Goal: Task Accomplishment & Management: Use online tool/utility

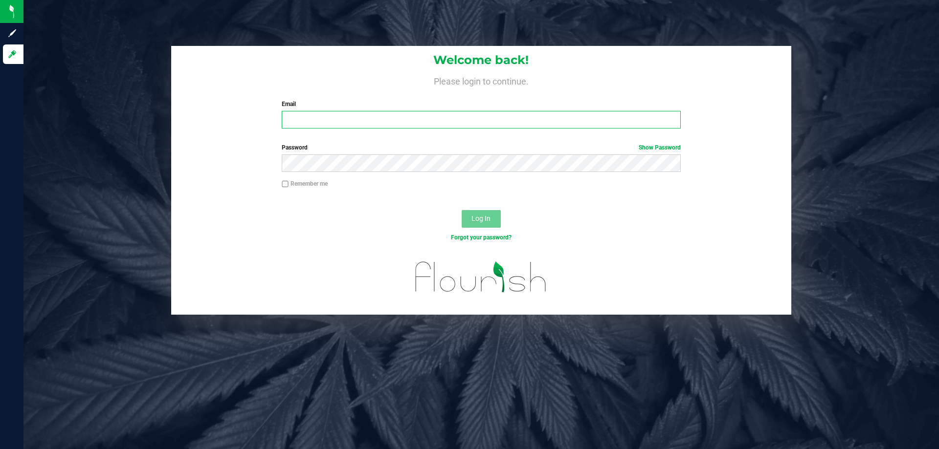
click at [337, 127] on input "Email" at bounding box center [481, 120] width 398 height 18
type input "mduncan@Liveparallel.com"
click at [462, 210] on button "Log In" at bounding box center [481, 219] width 39 height 18
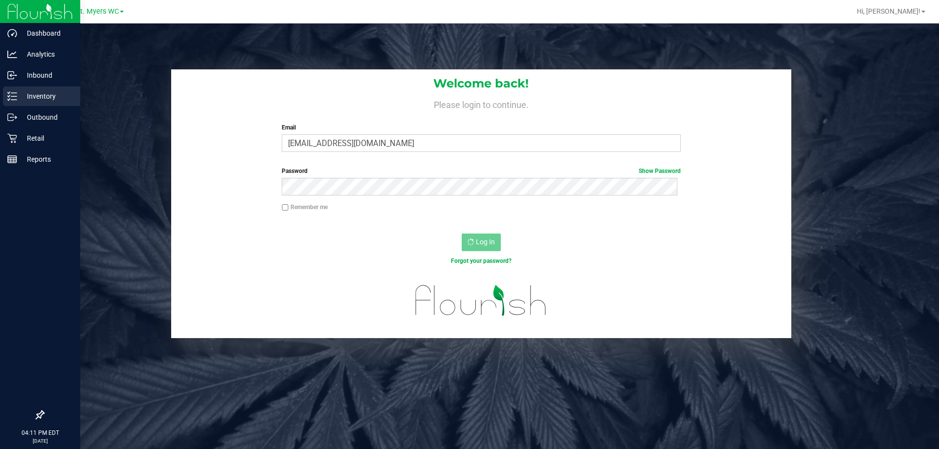
click at [45, 90] on p "Inventory" at bounding box center [46, 96] width 59 height 12
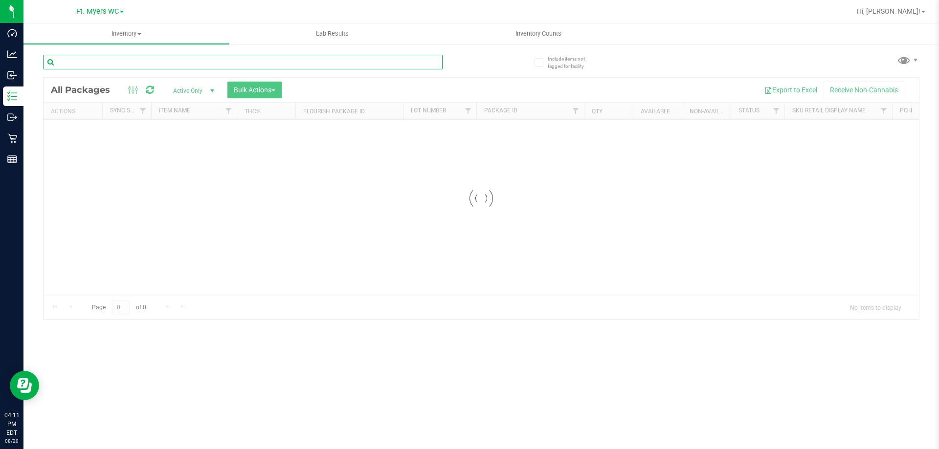
click at [103, 58] on input "text" at bounding box center [242, 62] width 399 height 15
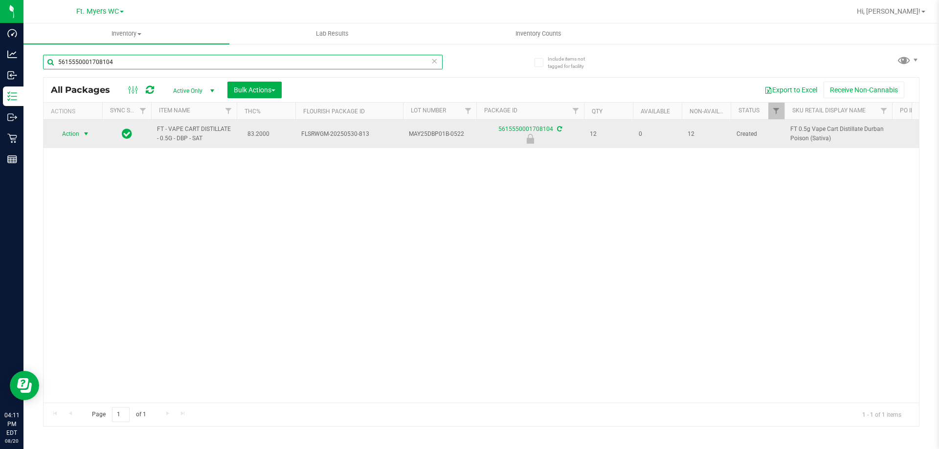
type input "5615550001708104"
click at [63, 133] on span "Action" at bounding box center [66, 134] width 26 height 14
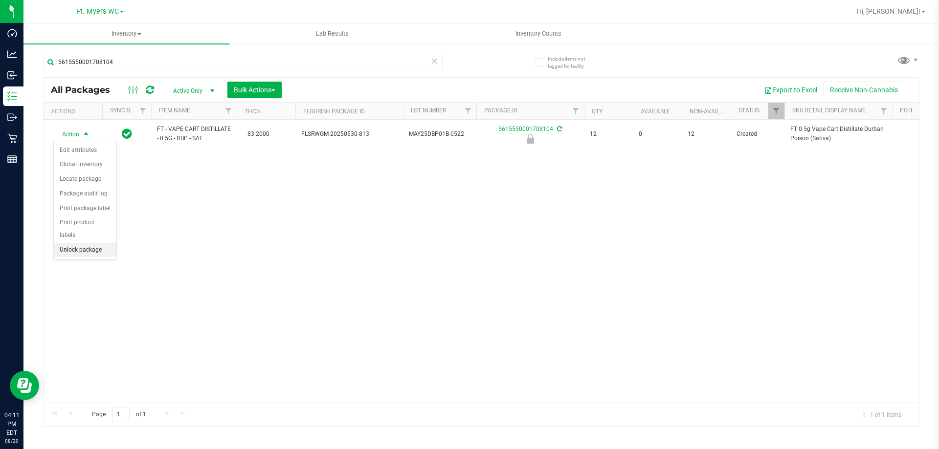
click at [84, 243] on li "Unlock package" at bounding box center [85, 250] width 63 height 15
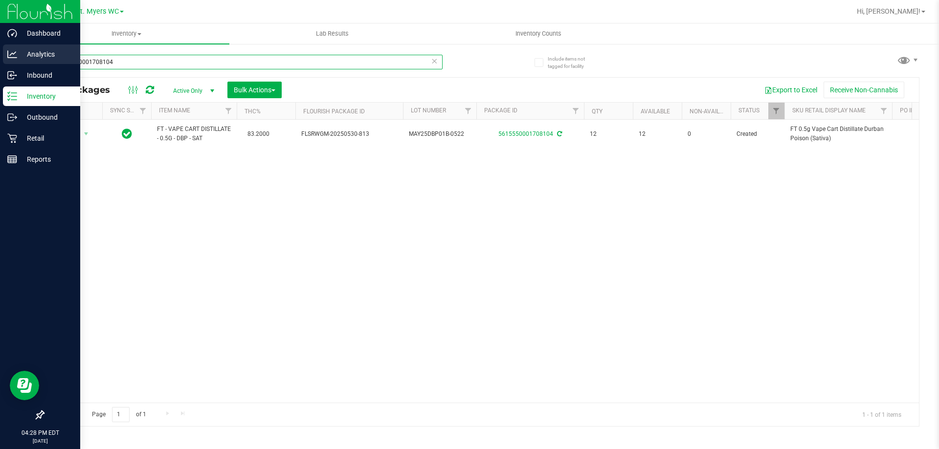
drag, startPoint x: 193, startPoint y: 60, endPoint x: 8, endPoint y: 61, distance: 185.3
click at [8, 61] on div "Dashboard Analytics Inbound Inventory Outbound Retail Reports 04:28 PM EDT [DAT…" at bounding box center [469, 224] width 939 height 449
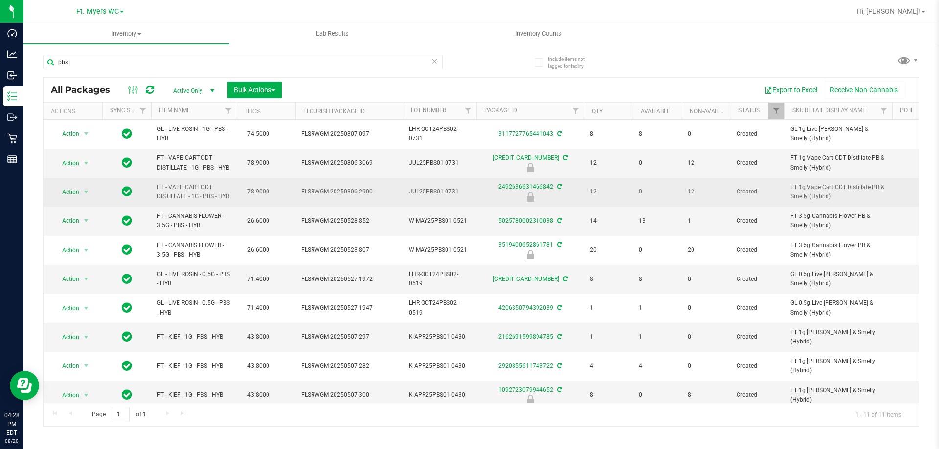
drag, startPoint x: 232, startPoint y: 195, endPoint x: 145, endPoint y: 186, distance: 87.0
copy tr "FT - VAPE CART CDT DISTILLATE - 1G - PBS - HYB"
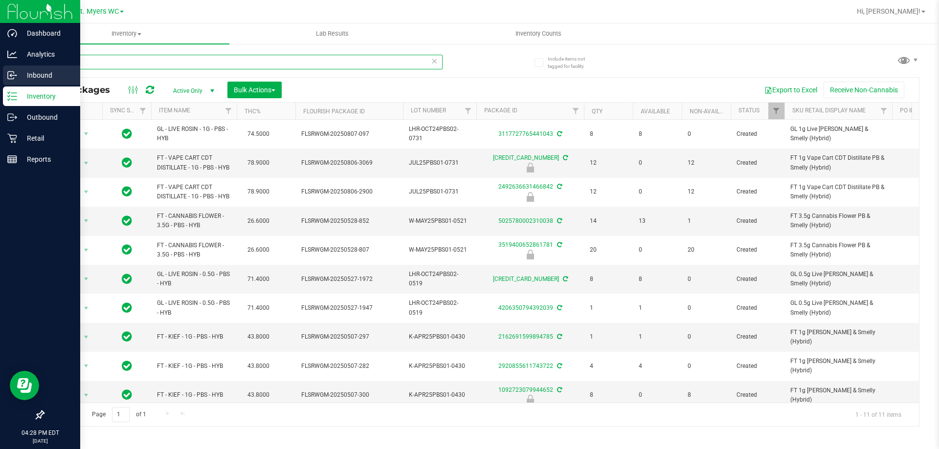
drag, startPoint x: 197, startPoint y: 67, endPoint x: 0, endPoint y: 67, distance: 196.5
click at [0, 67] on div "Dashboard Analytics Inbound Inventory Outbound Retail Reports 04:28 PM EDT [DAT…" at bounding box center [469, 224] width 939 height 449
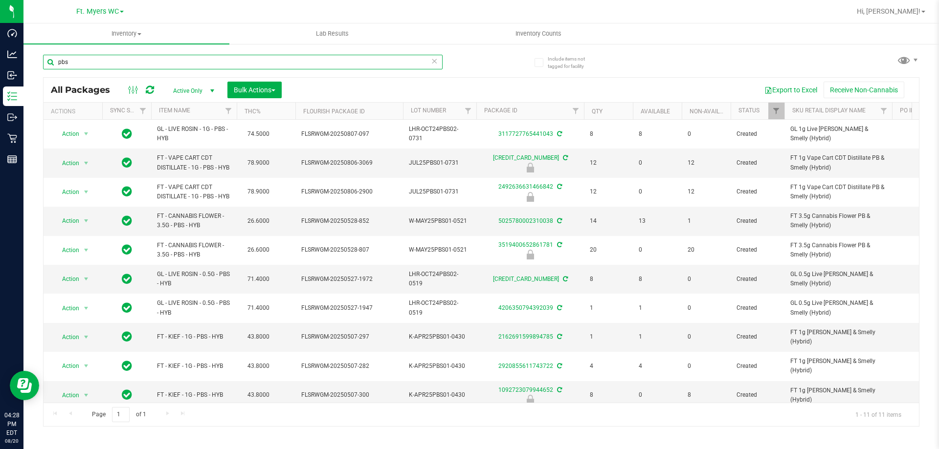
paste input "FT - VAPE CART CDT DISTILLATE - 1G - PBS - HYB"
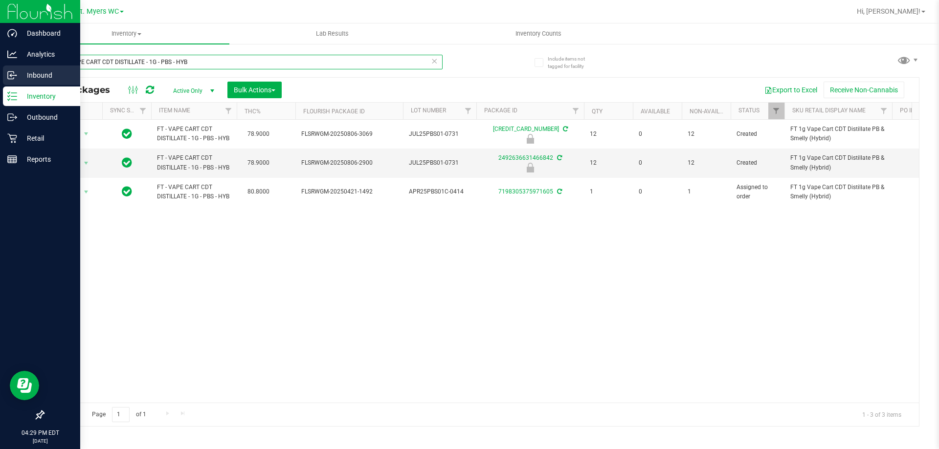
drag, startPoint x: 298, startPoint y: 67, endPoint x: 0, endPoint y: 74, distance: 297.8
click at [0, 74] on div "Dashboard Analytics Inbound Inventory Outbound Retail Reports 04:29 PM EDT [DAT…" at bounding box center [469, 224] width 939 height 449
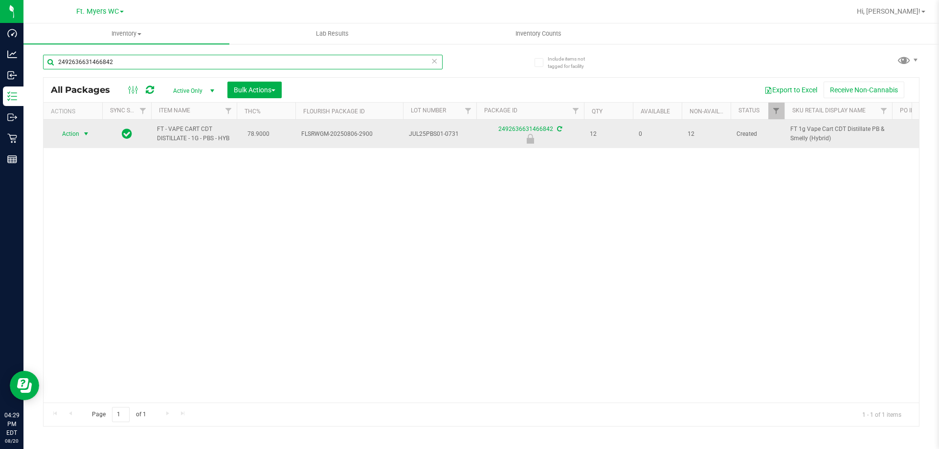
type input "2492636631466842"
click at [84, 139] on span "select" at bounding box center [86, 134] width 12 height 14
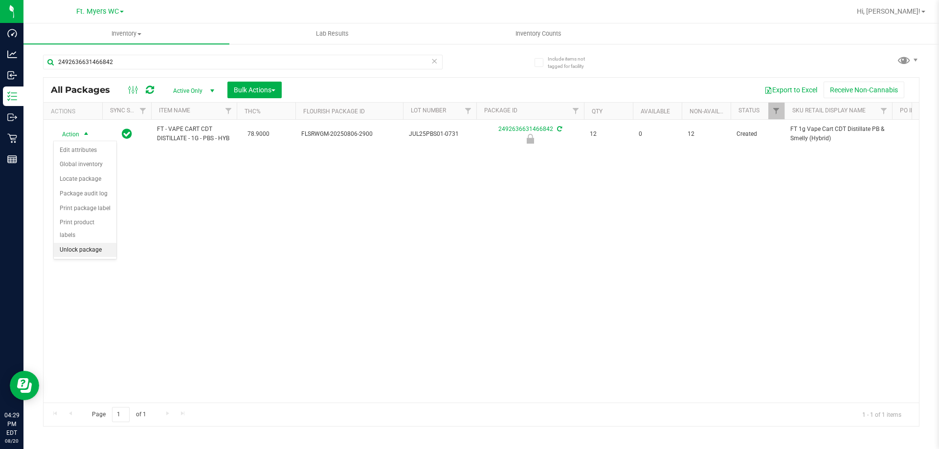
click at [69, 243] on li "Unlock package" at bounding box center [85, 250] width 63 height 15
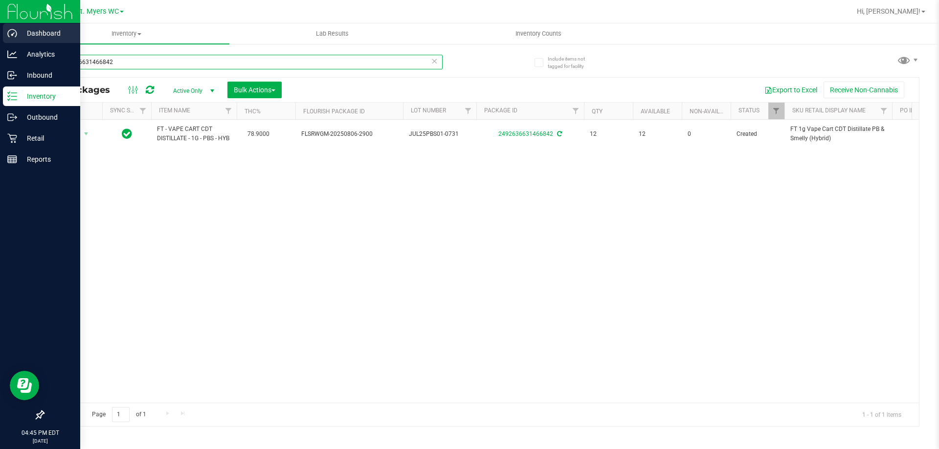
drag, startPoint x: 142, startPoint y: 68, endPoint x: 0, endPoint y: 33, distance: 146.1
click at [0, 33] on div "Dashboard Analytics Inbound Inventory Outbound Retail Reports 04:45 PM EDT [DAT…" at bounding box center [469, 224] width 939 height 449
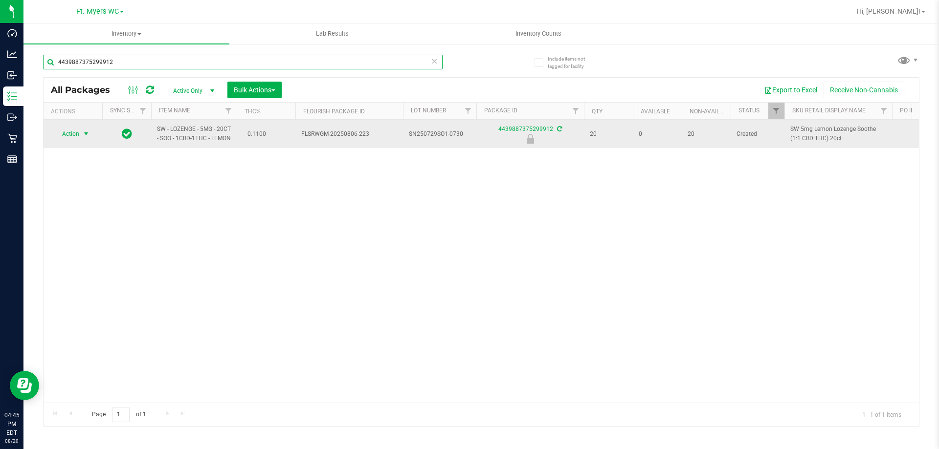
type input "4439887375299912"
click at [84, 138] on span "select" at bounding box center [86, 134] width 8 height 8
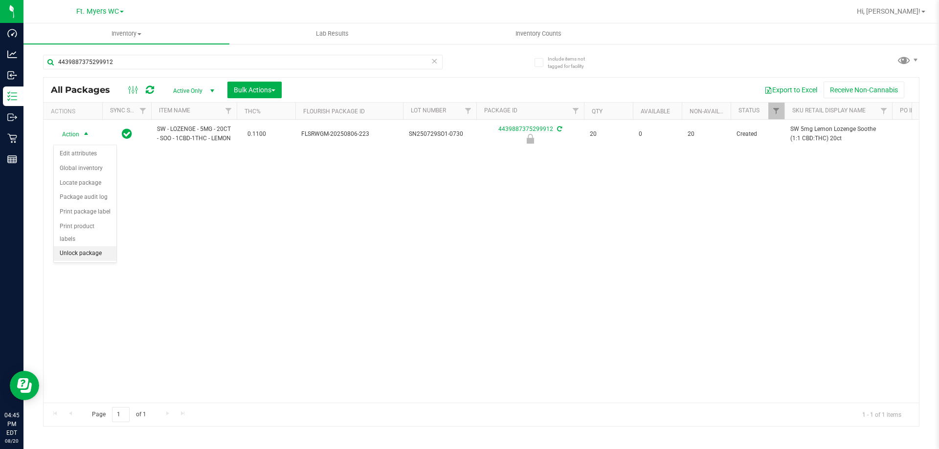
click at [79, 246] on li "Unlock package" at bounding box center [85, 253] width 63 height 15
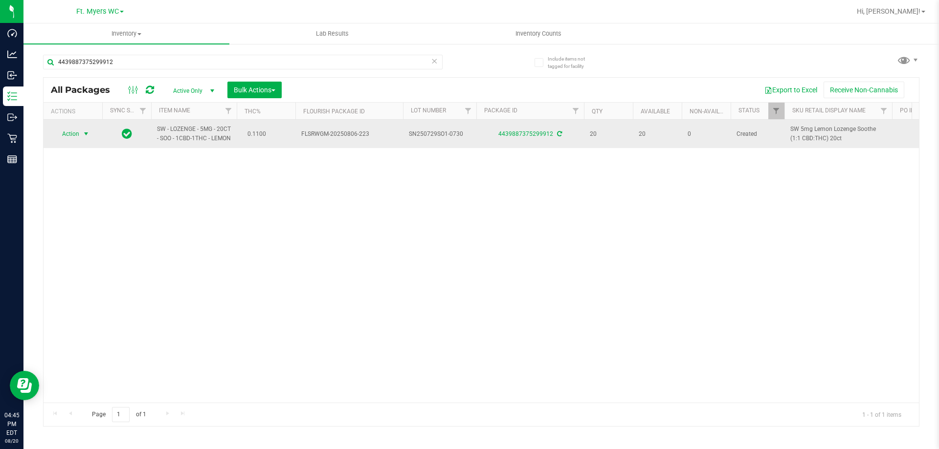
click at [83, 138] on span "select" at bounding box center [86, 134] width 8 height 8
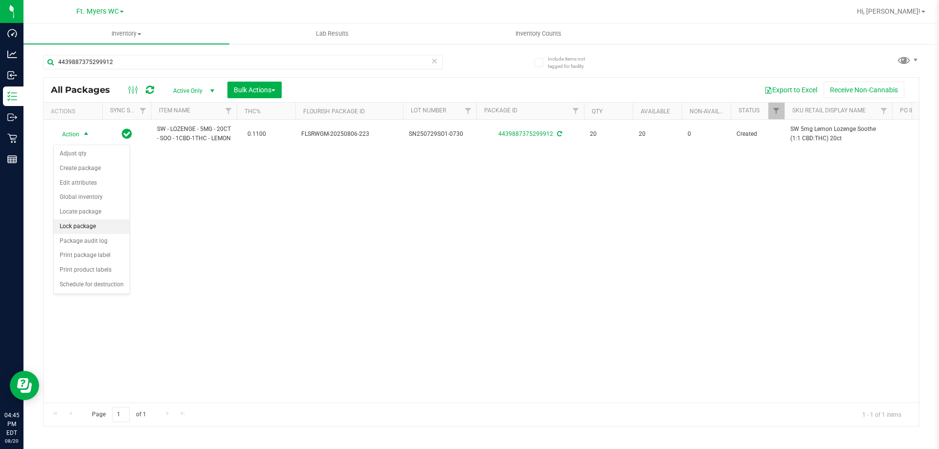
click at [77, 228] on li "Lock package" at bounding box center [92, 227] width 76 height 15
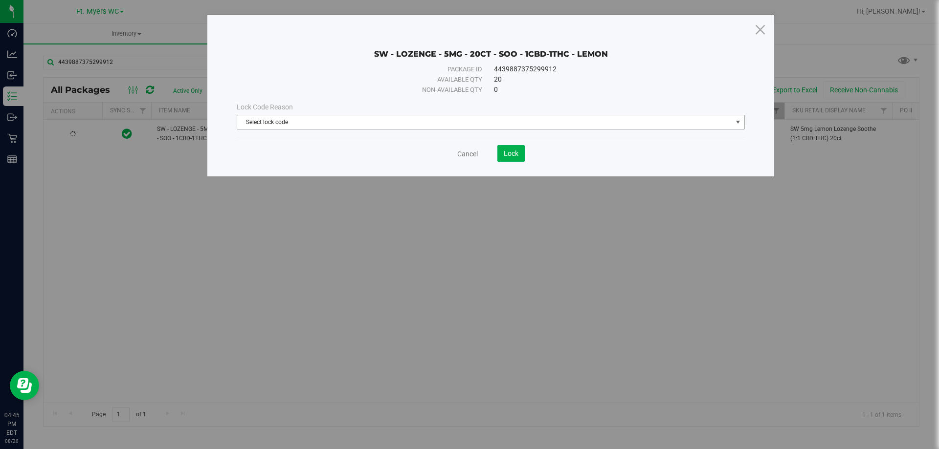
click at [242, 121] on span "Select lock code" at bounding box center [484, 122] width 495 height 14
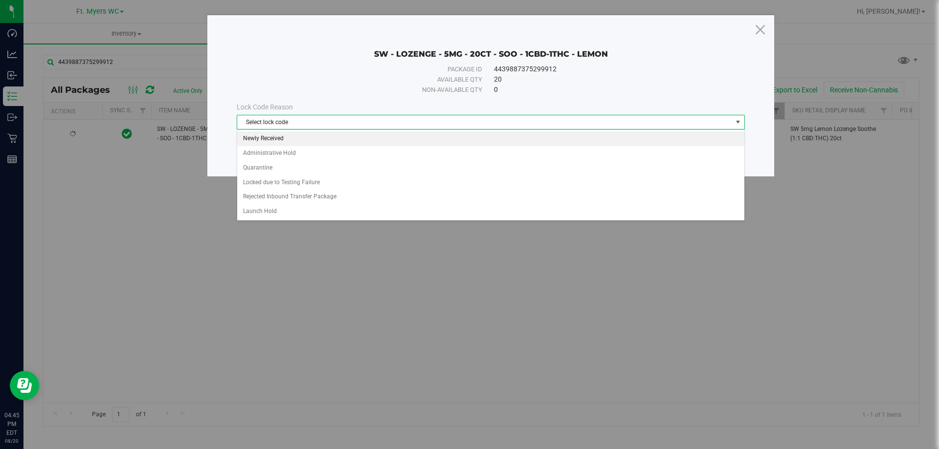
click at [270, 141] on li "Newly Received" at bounding box center [490, 139] width 507 height 15
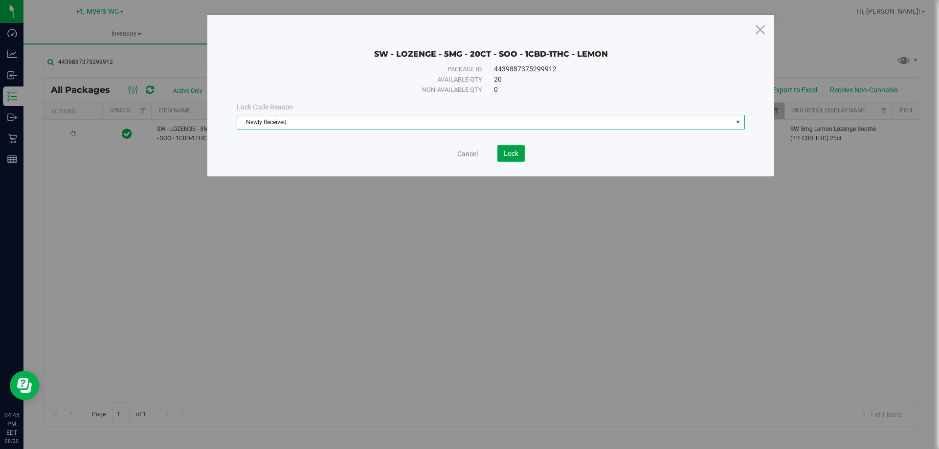
click at [507, 148] on button "Lock" at bounding box center [510, 153] width 27 height 17
